Goal: Information Seeking & Learning: Find contact information

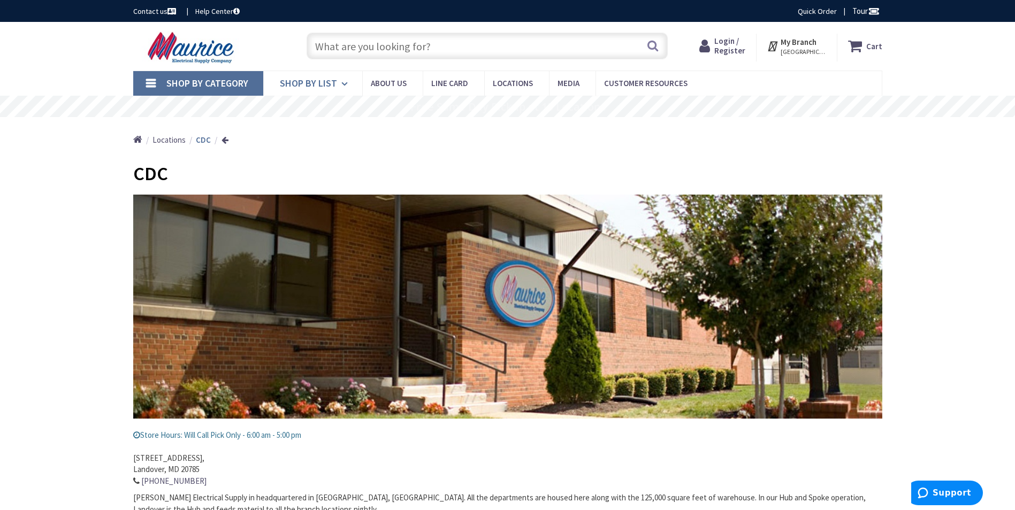
click at [311, 82] on span "Shop By List" at bounding box center [308, 83] width 57 height 12
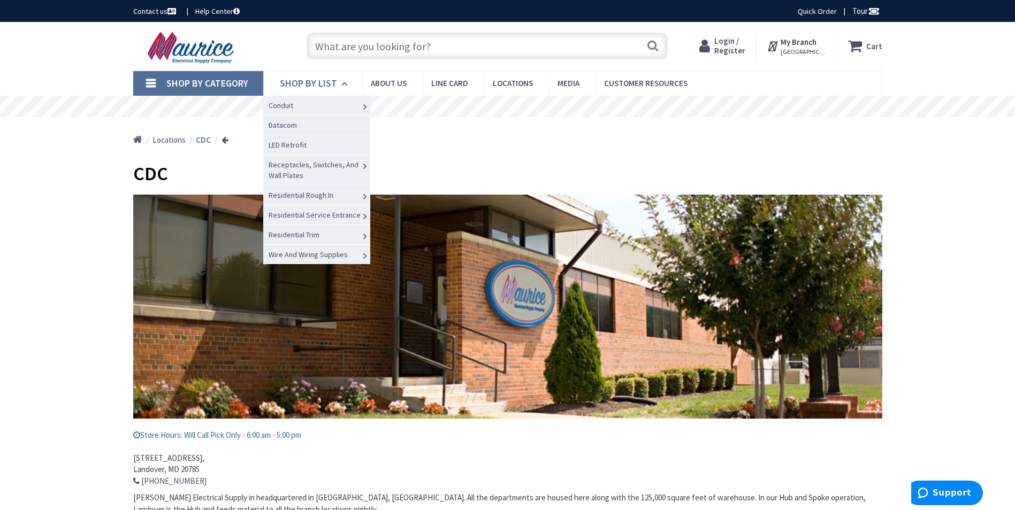
click at [311, 82] on span "Shop By List" at bounding box center [308, 83] width 57 height 12
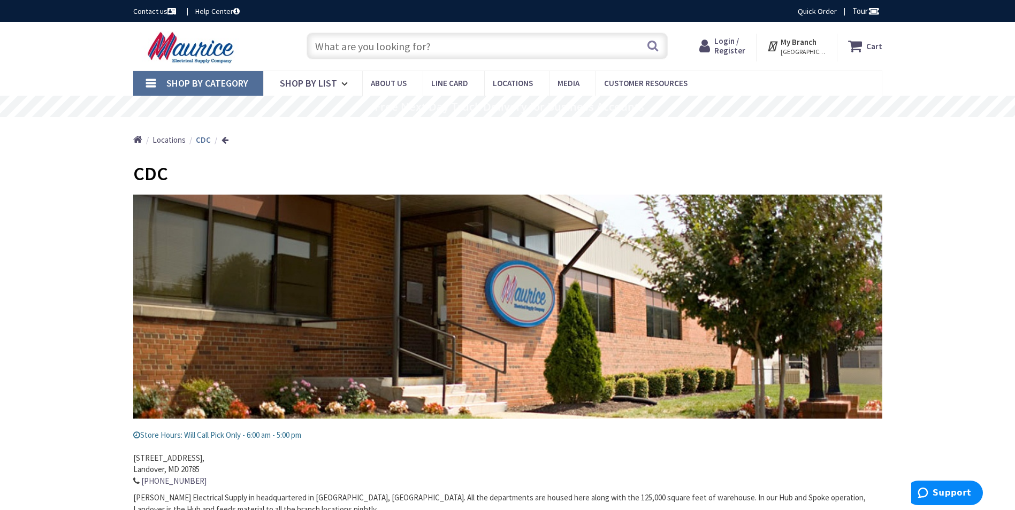
click at [224, 54] on img at bounding box center [192, 47] width 118 height 33
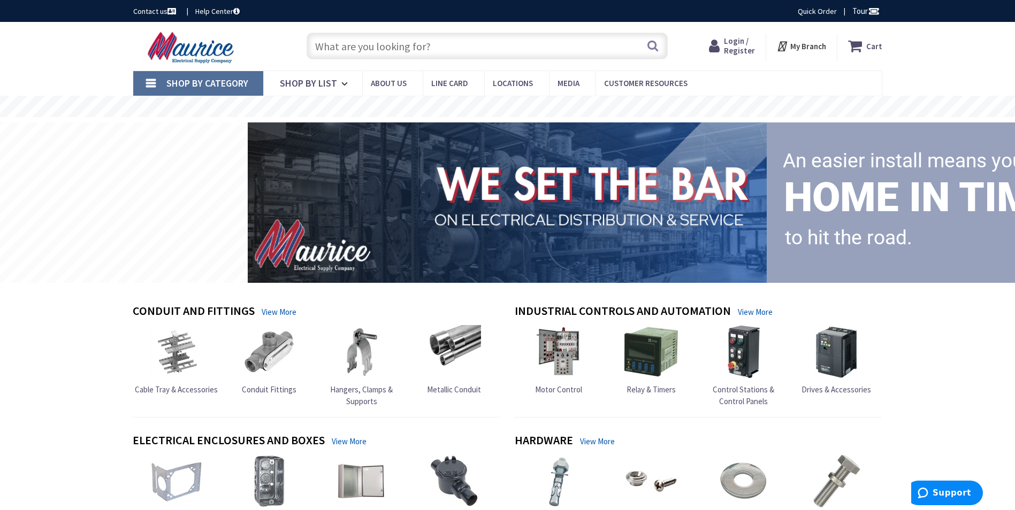
click at [807, 43] on strong "My Branch" at bounding box center [808, 46] width 36 height 10
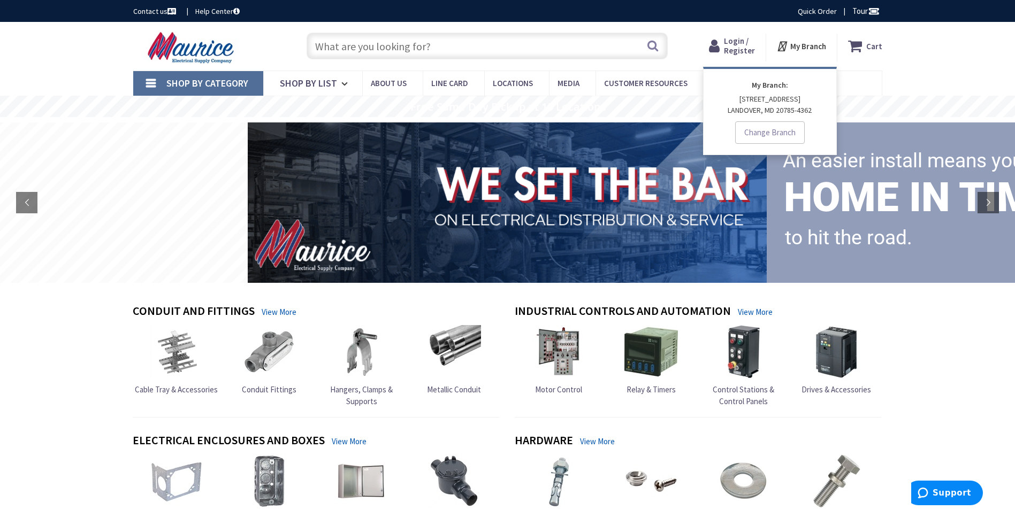
click at [755, 111] on p "6500A SHERIFF ROAD LANDOVER, MD 20785-4362" at bounding box center [769, 105] width 111 height 22
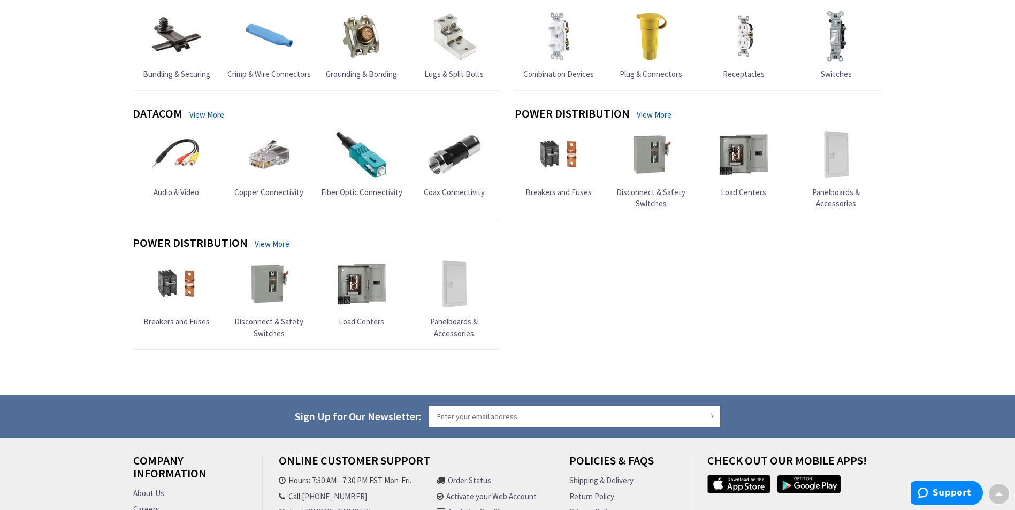
scroll to position [1099, 0]
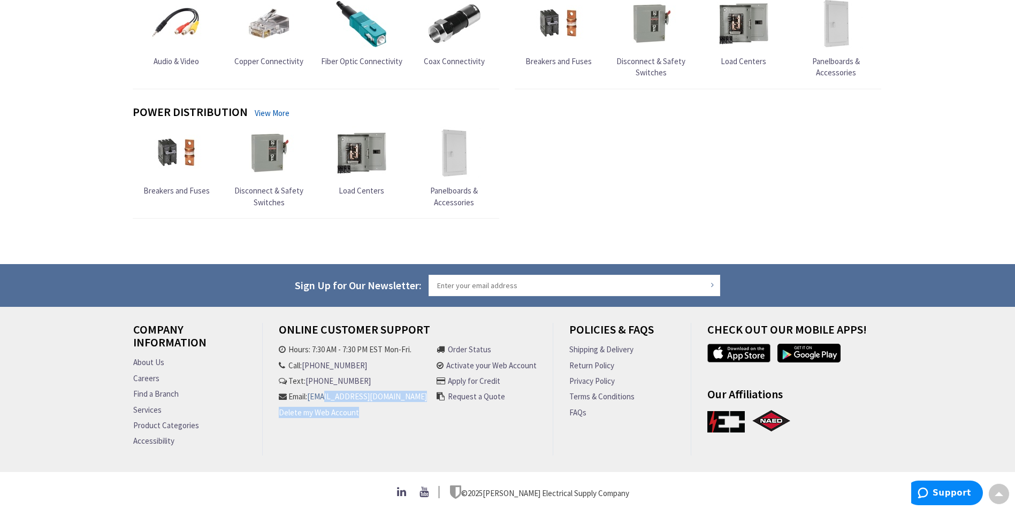
drag, startPoint x: 415, startPoint y: 410, endPoint x: 292, endPoint y: 399, distance: 123.0
click at [292, 398] on ul "Hours: 7:30 AM - 7:30 PM EST Mon-Fri. Call: 301-298-2606 Text: 301-298-2606 Ema…" at bounding box center [353, 383] width 148 height 79
drag, startPoint x: 292, startPoint y: 399, endPoint x: 339, endPoint y: 442, distance: 63.6
click at [339, 442] on div "Online Customer Support Hours: 7:30 AM - 7:30 PM EST Mon-Fri. Call: 301-298-260…" at bounding box center [408, 389] width 291 height 133
click at [170, 388] on link "Find a Branch" at bounding box center [155, 393] width 45 height 11
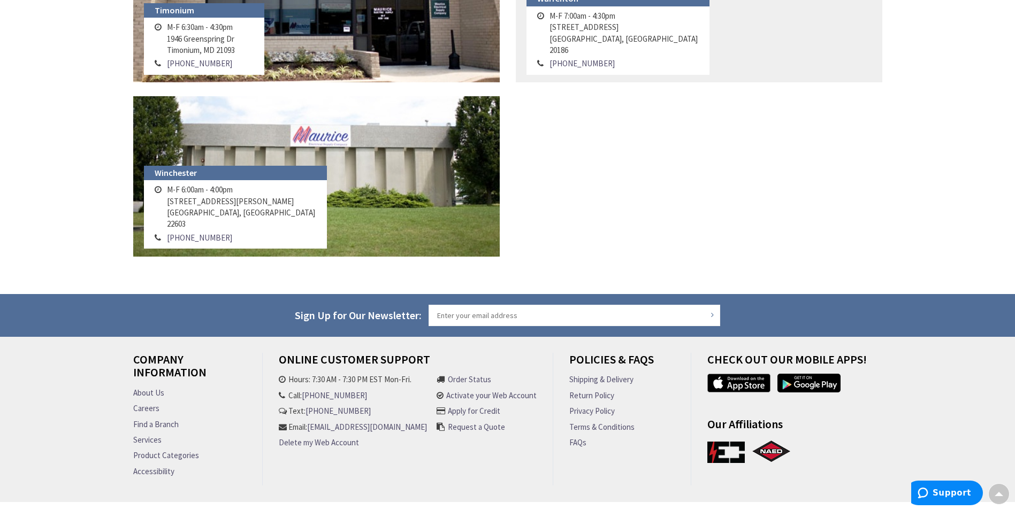
scroll to position [1326, 0]
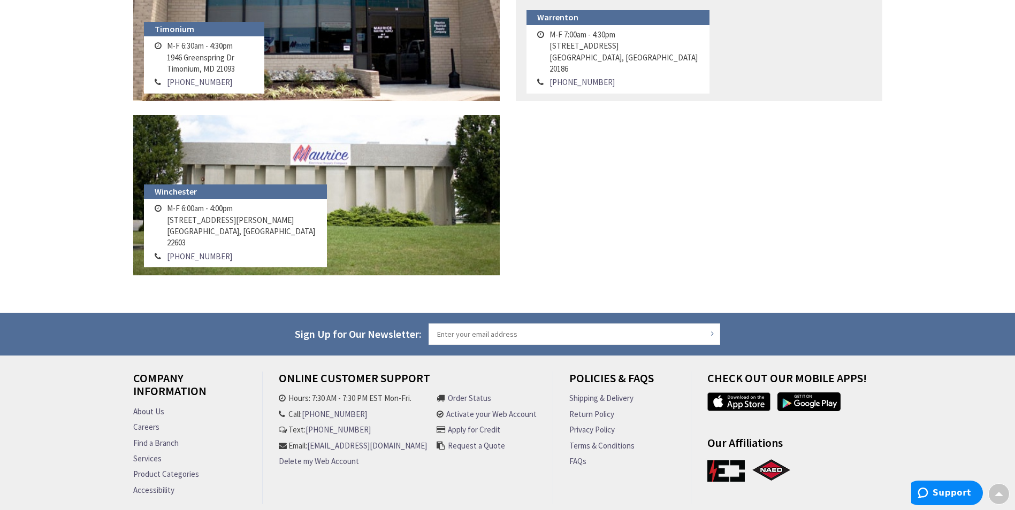
click at [156, 411] on link "About Us" at bounding box center [148, 411] width 31 height 11
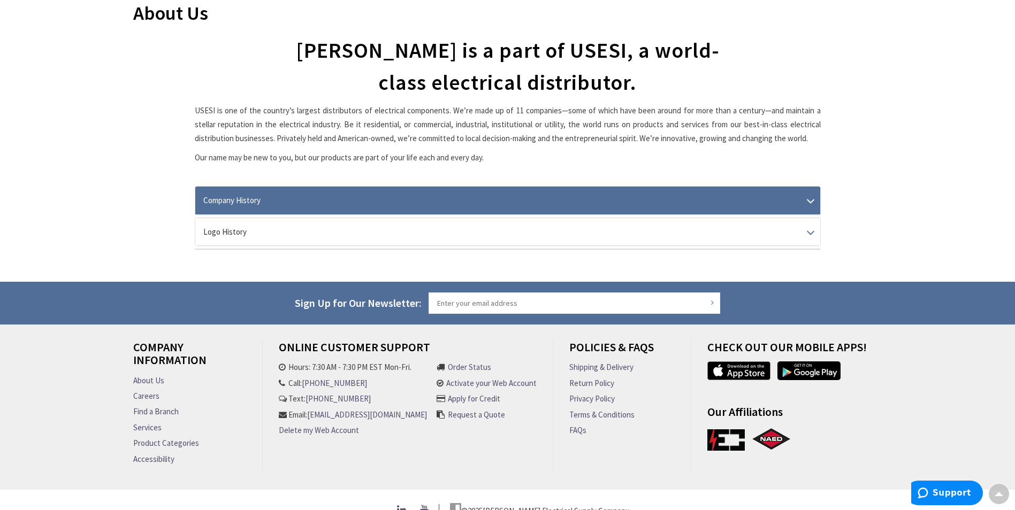
click at [251, 202] on link "Company History" at bounding box center [507, 200] width 625 height 27
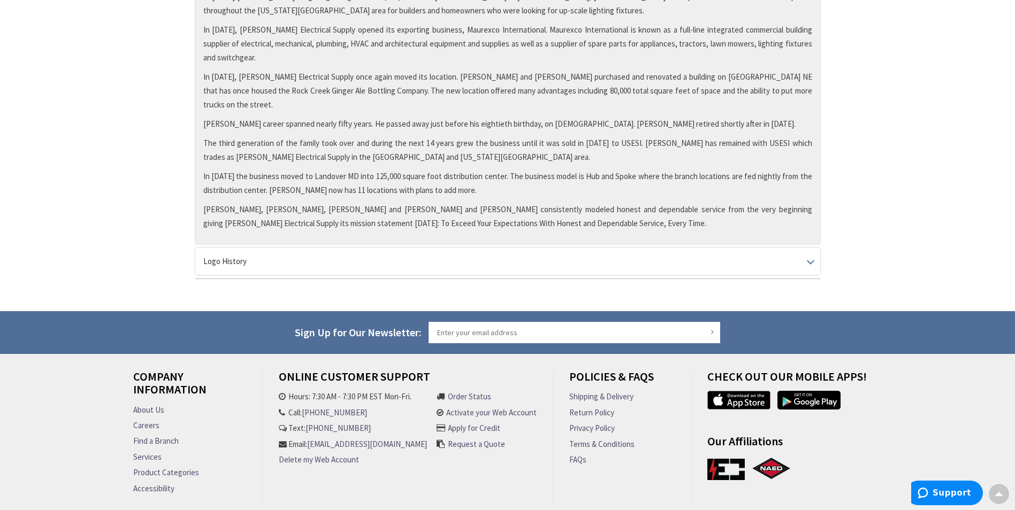
scroll to position [734, 0]
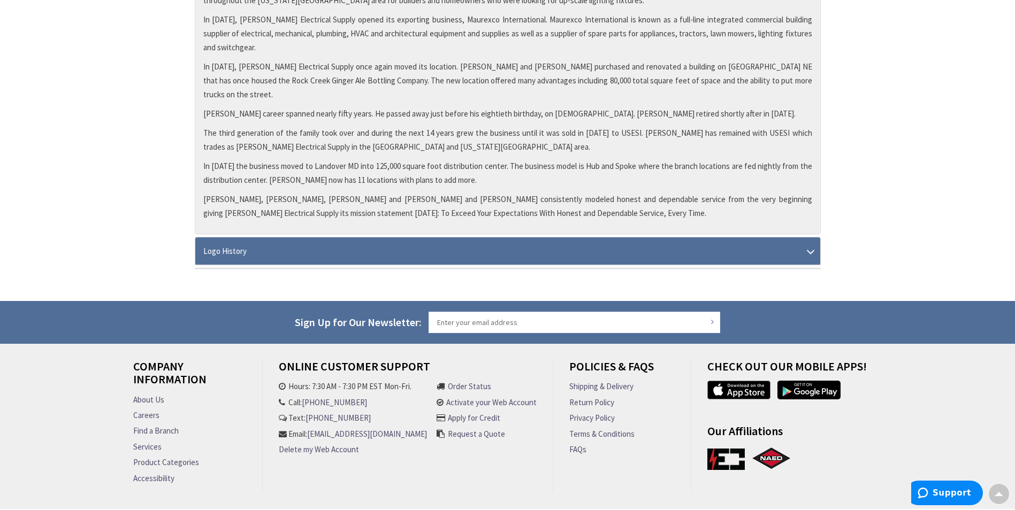
click at [379, 238] on link "Logo History" at bounding box center [507, 251] width 625 height 27
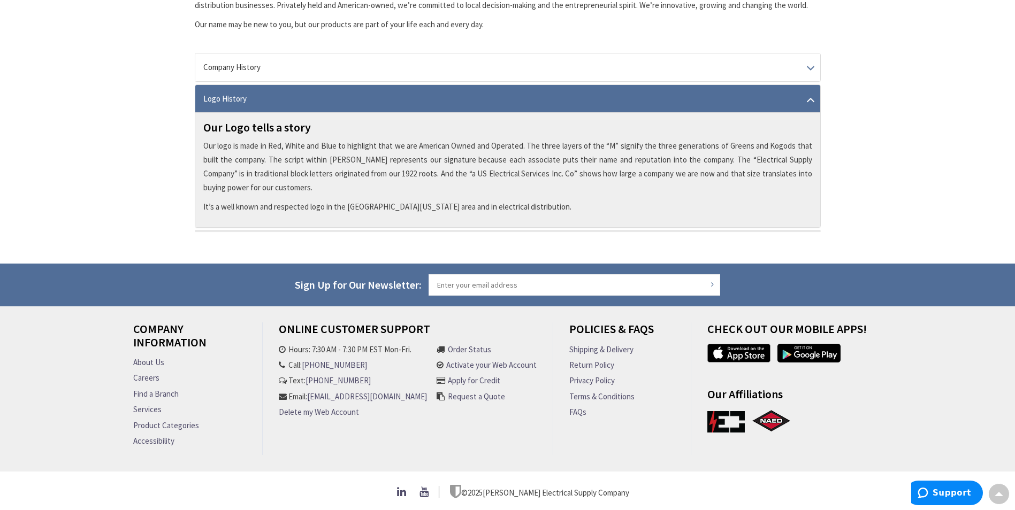
scroll to position [0, 0]
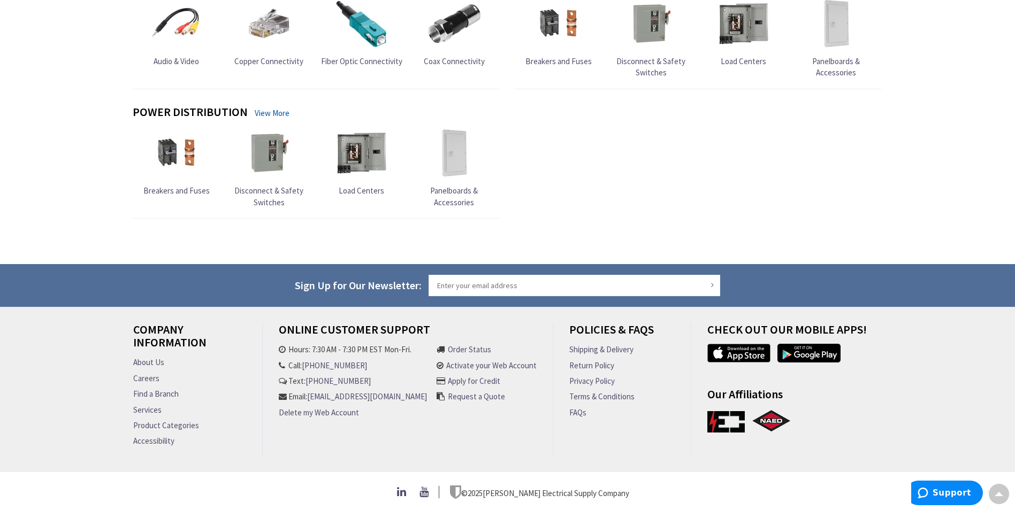
click at [304, 360] on li "Call: [PHONE_NUMBER]" at bounding box center [353, 365] width 148 height 11
click at [318, 360] on link "[PHONE_NUMBER]" at bounding box center [334, 365] width 65 height 11
click at [389, 455] on div "Company Information About Us Careers Find a Branch Services Product Categories …" at bounding box center [507, 394] width 765 height 143
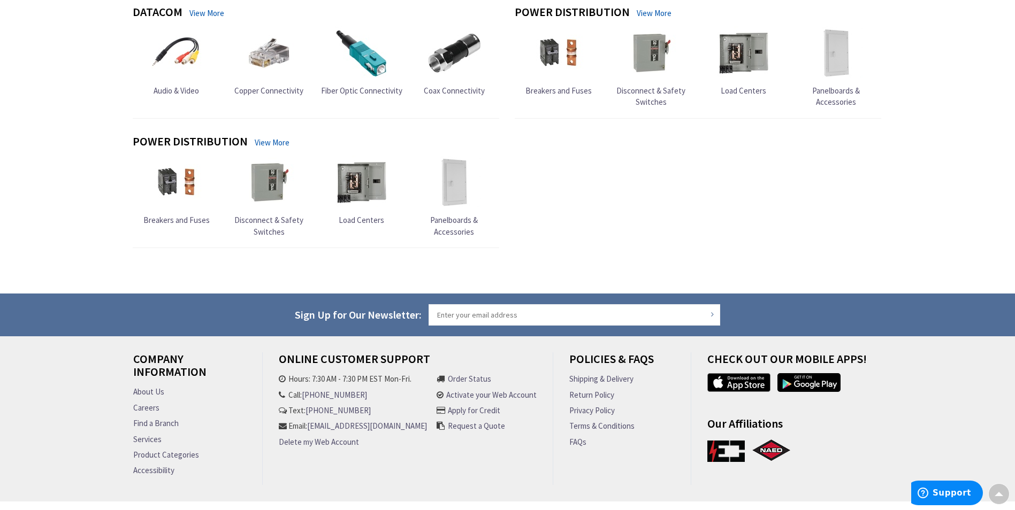
scroll to position [1045, 0]
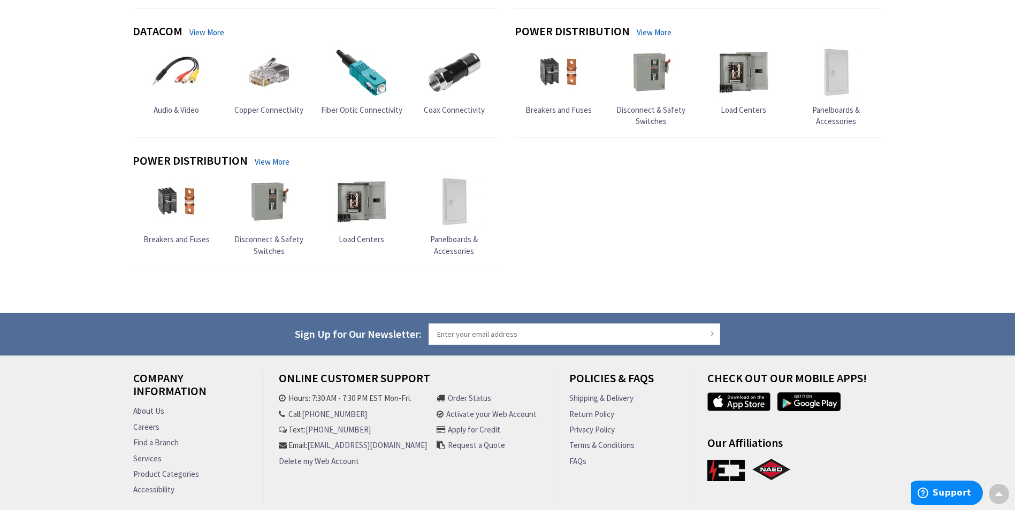
click at [683, 253] on div "Power Distribution View More Breakers and Fuses Disconnect & Safety Switches Lo…" at bounding box center [507, 218] width 765 height 129
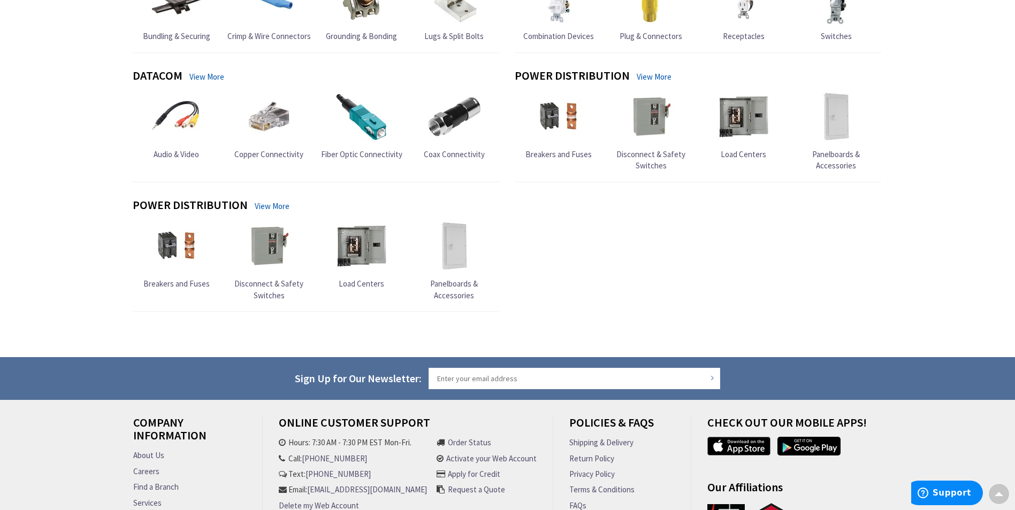
scroll to position [1099, 0]
